Goal: Task Accomplishment & Management: Complete application form

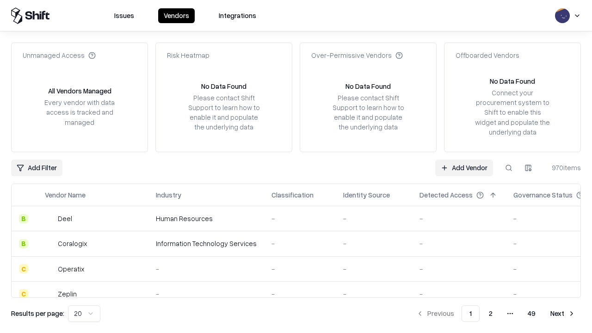
click at [464, 167] on link "Add Vendor" at bounding box center [464, 168] width 58 height 17
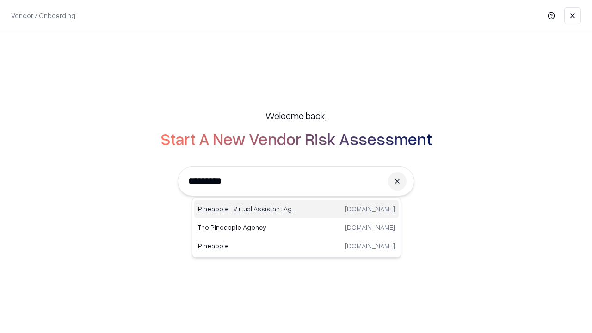
click at [296, 209] on div "Pineapple | Virtual Assistant Agency [DOMAIN_NAME]" at bounding box center [296, 209] width 204 height 19
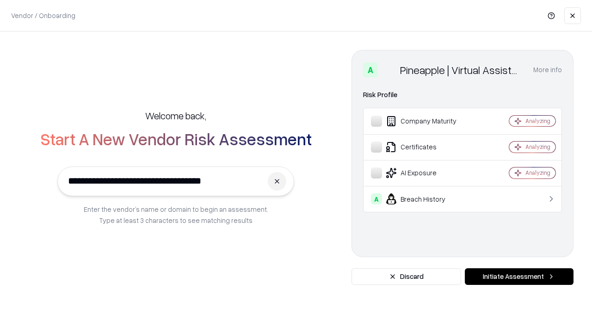
type input "**********"
click at [519, 277] on button "Initiate Assessment" at bounding box center [519, 276] width 109 height 17
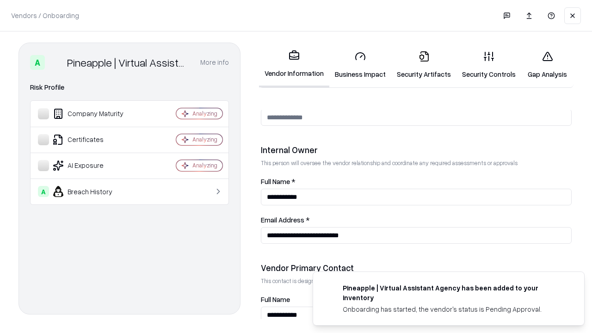
scroll to position [479, 0]
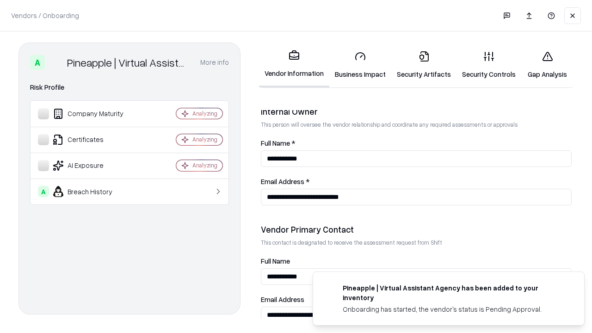
click at [360, 65] on link "Business Impact" at bounding box center [360, 64] width 62 height 43
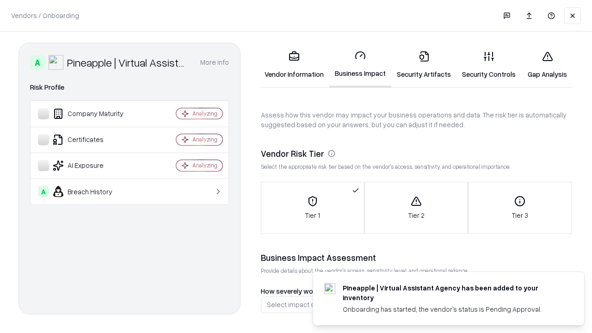
click at [424, 65] on link "Security Artifacts" at bounding box center [423, 64] width 65 height 43
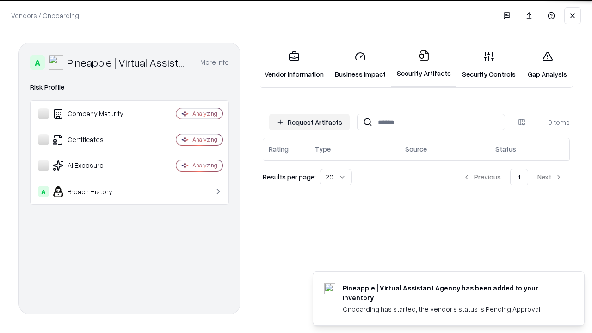
click at [309, 122] on button "Request Artifacts" at bounding box center [309, 122] width 80 height 17
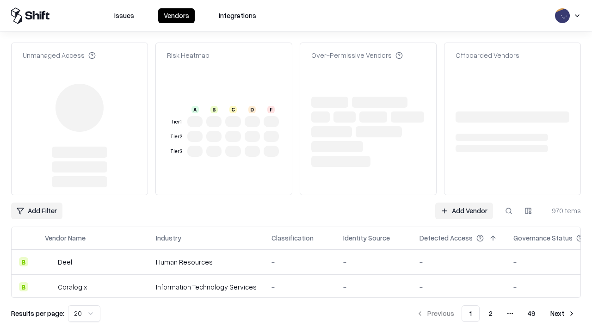
click at [464, 203] on link "Add Vendor" at bounding box center [464, 211] width 58 height 17
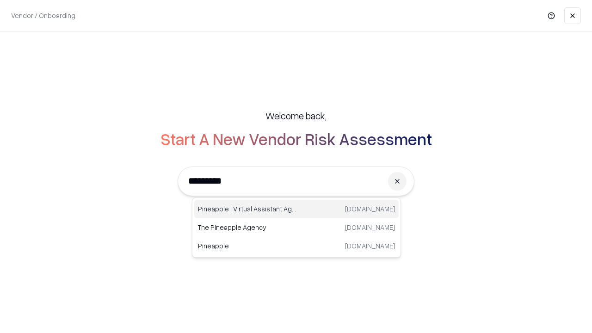
click at [296, 209] on div "Pineapple | Virtual Assistant Agency [DOMAIN_NAME]" at bounding box center [296, 209] width 204 height 19
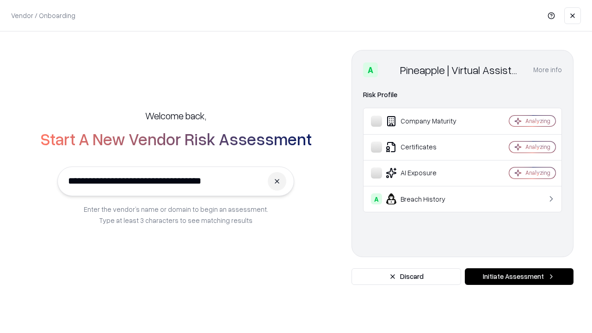
type input "**********"
click at [519, 277] on button "Initiate Assessment" at bounding box center [519, 276] width 109 height 17
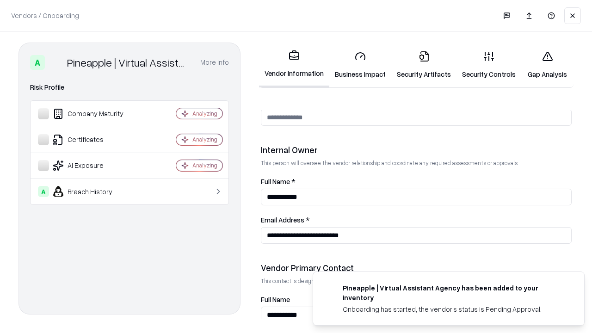
scroll to position [479, 0]
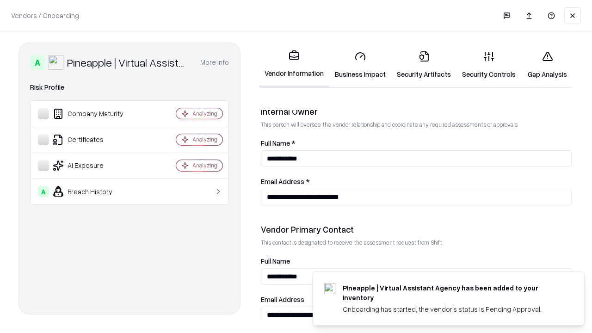
click at [547, 65] on link "Gap Analysis" at bounding box center [547, 64] width 52 height 43
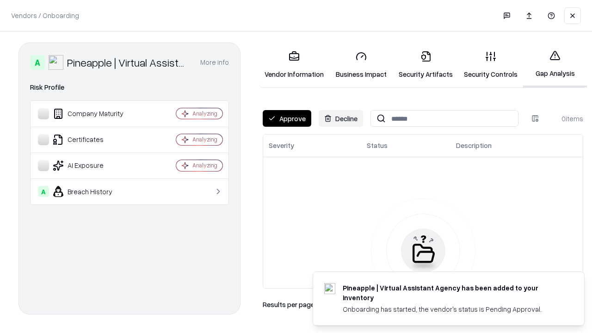
click at [287, 118] on button "Approve" at bounding box center [287, 118] width 49 height 17
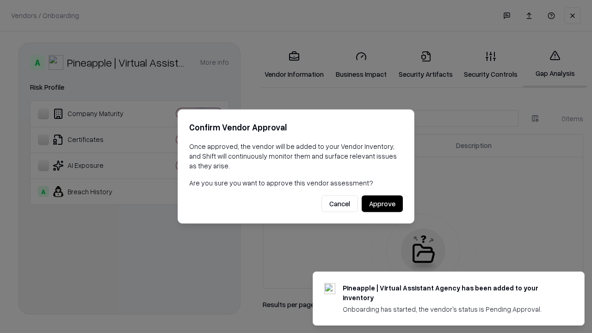
click at [382, 204] on button "Approve" at bounding box center [382, 204] width 41 height 17
